Goal: Task Accomplishment & Management: Complete application form

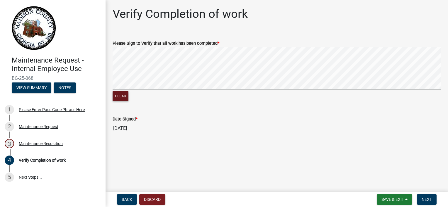
click at [124, 94] on button "Clear" at bounding box center [121, 96] width 16 height 10
click at [124, 96] on button "Clear" at bounding box center [121, 96] width 16 height 10
click at [428, 198] on span "Next" at bounding box center [426, 200] width 10 height 5
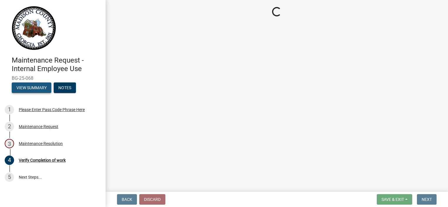
click at [42, 89] on button "View Summary" at bounding box center [32, 88] width 40 height 11
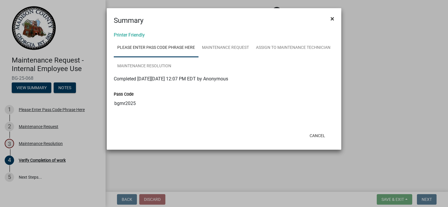
click at [333, 19] on span "×" at bounding box center [332, 19] width 4 height 8
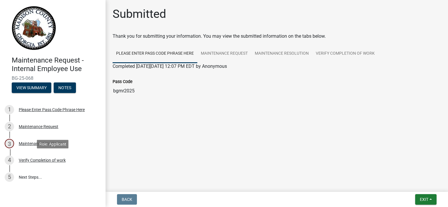
click at [50, 162] on div "Verify Completion of work" at bounding box center [42, 161] width 47 height 4
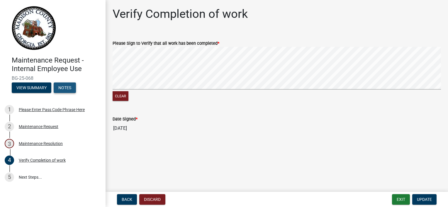
click at [67, 87] on button "Notes" at bounding box center [65, 88] width 22 height 11
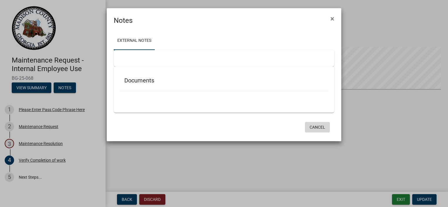
click at [317, 128] on button "Cancel" at bounding box center [317, 127] width 25 height 11
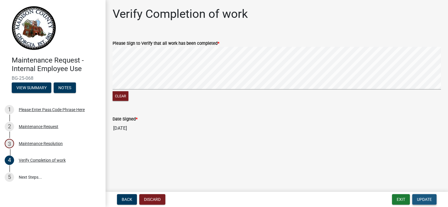
click at [425, 199] on span "Update" at bounding box center [424, 200] width 15 height 5
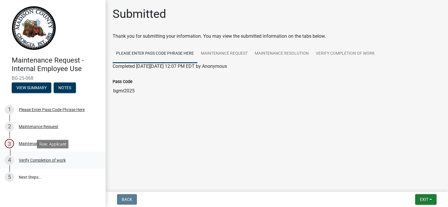
click at [38, 169] on link "4 Verify Completion of work" at bounding box center [53, 160] width 106 height 17
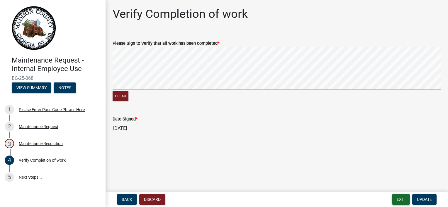
click at [399, 200] on button "Exit" at bounding box center [401, 200] width 18 height 11
